Goal: Find specific page/section: Find specific page/section

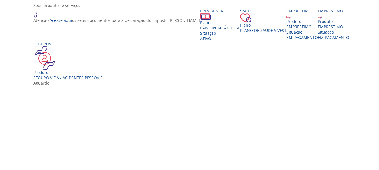
scroll to position [112, 0]
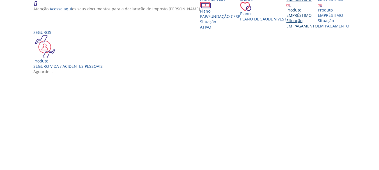
click at [286, 13] on div "Produto" at bounding box center [301, 9] width 31 height 5
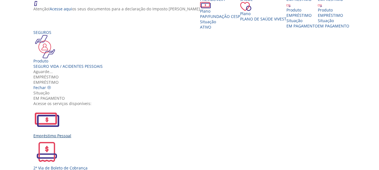
click at [60, 106] on img "Vivest" at bounding box center [46, 119] width 27 height 27
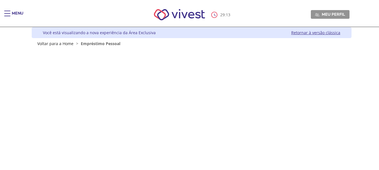
click at [369, 106] on div "Menu 29 : 13 Meu perfil Alterar Senha Sair Expiração de Sessão Sua sessão onlin…" at bounding box center [189, 85] width 379 height 170
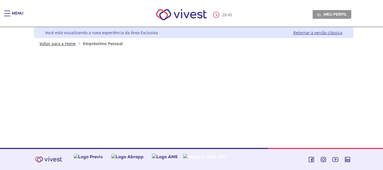
click at [58, 44] on link "Voltar para a Home" at bounding box center [58, 43] width 36 height 5
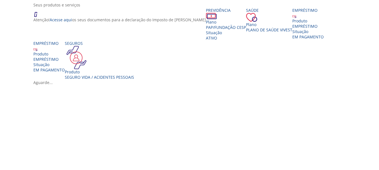
scroll to position [131, 0]
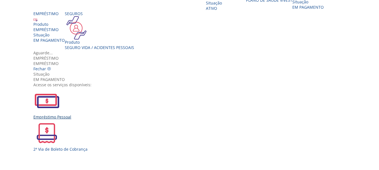
click at [60, 93] on img "Vivest" at bounding box center [46, 100] width 27 height 27
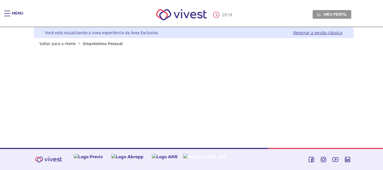
click at [312, 33] on link "Retornar à versão clássica" at bounding box center [317, 32] width 49 height 5
